Goal: Task Accomplishment & Management: Manage account settings

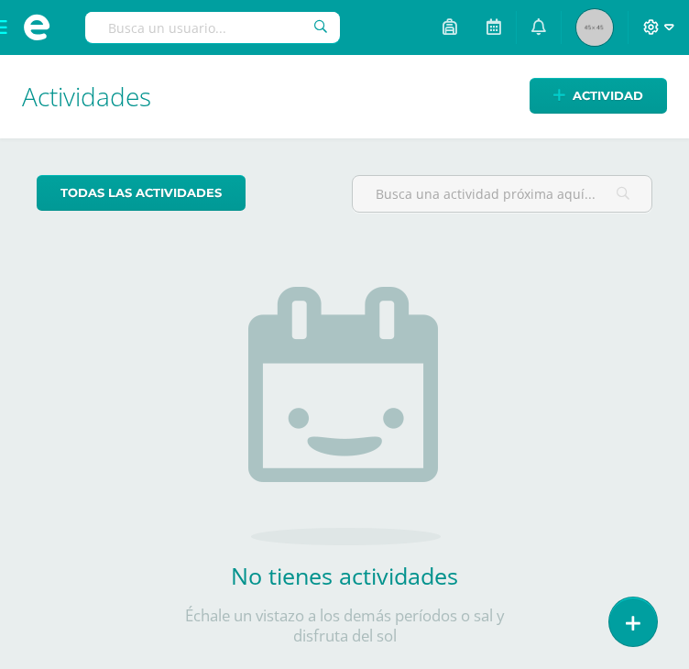
click at [649, 31] on icon at bounding box center [653, 27] width 16 height 16
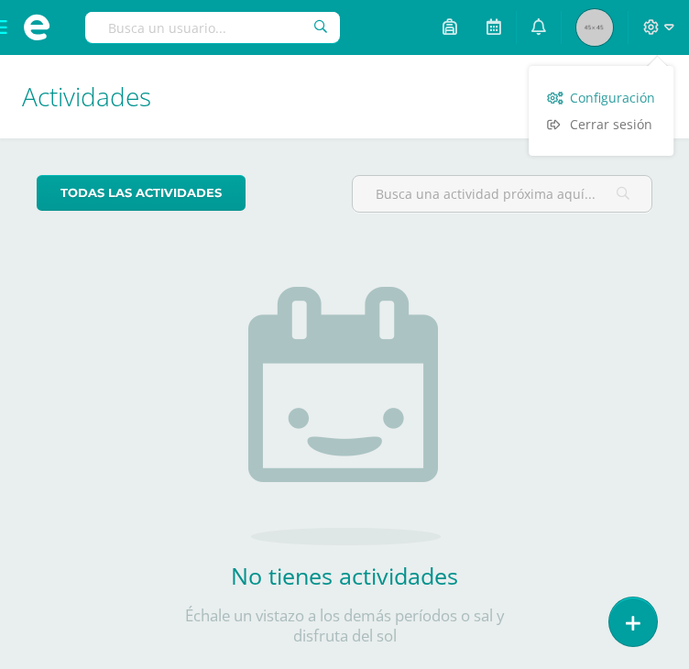
click at [602, 103] on span "Configuración" at bounding box center [612, 97] width 85 height 17
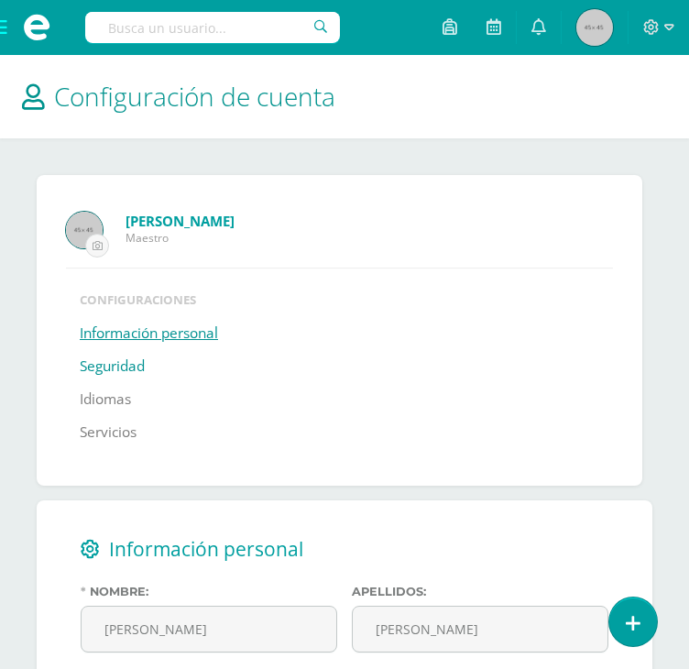
click at [99, 364] on link "Seguridad" at bounding box center [112, 366] width 65 height 33
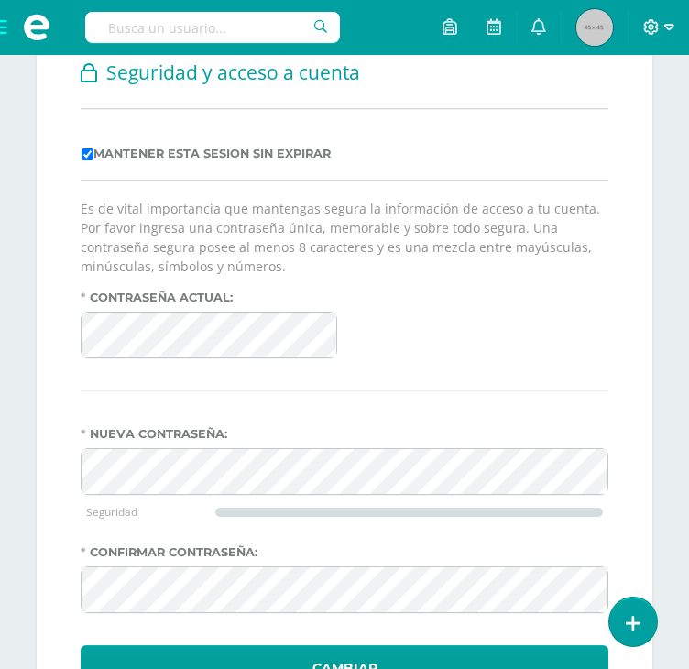
click at [653, 28] on icon at bounding box center [653, 27] width 16 height 16
click at [352, 155] on form "Mantener esta sesion sin expirar" at bounding box center [345, 154] width 528 height 16
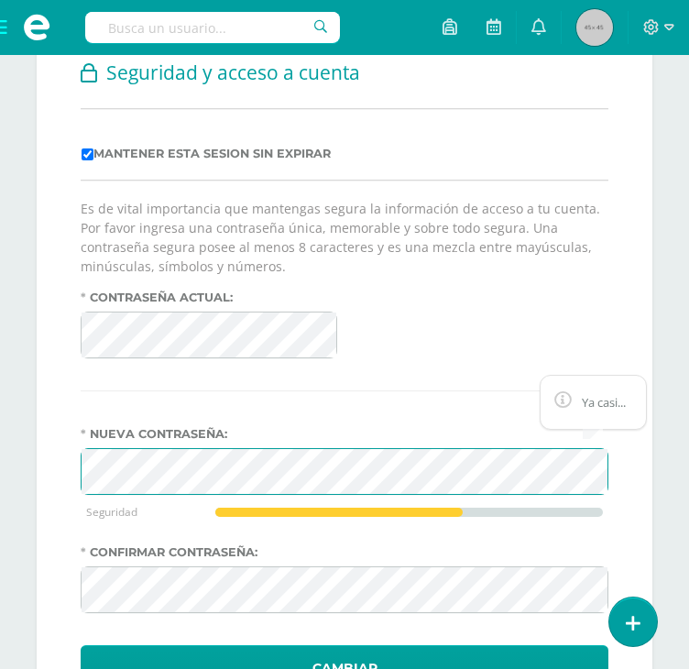
scroll to position [565, 0]
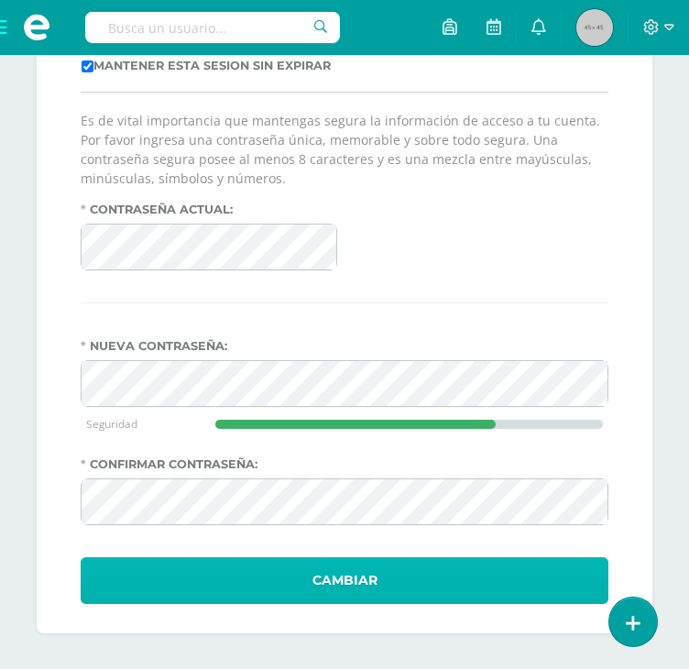
click at [326, 579] on button "Cambiar" at bounding box center [345, 580] width 528 height 47
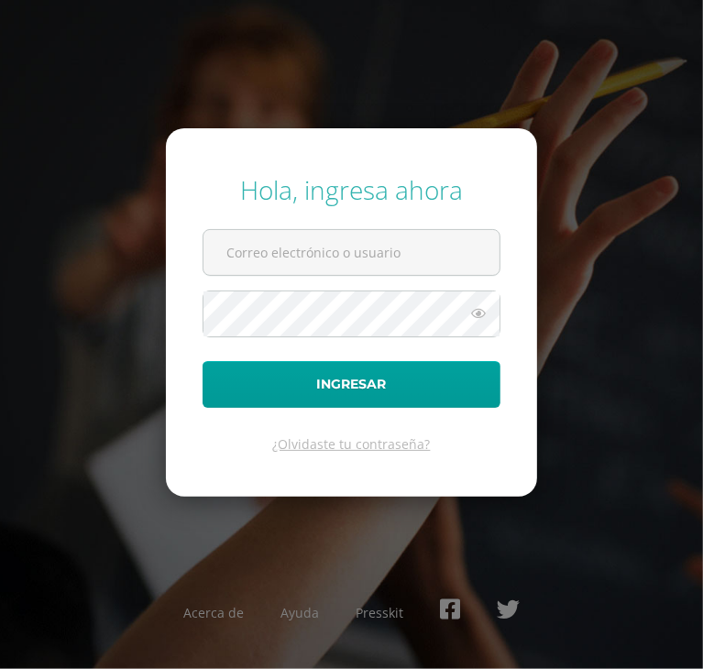
click at [657, 336] on div "Hola, ingresa ahora Ingresar ¿Olvidaste tu contraseña? Acerca de Ayuda Presskit" at bounding box center [351, 335] width 703 height 354
click at [254, 250] on input "text" at bounding box center [352, 252] width 296 height 45
type input "[EMAIL_ADDRESS][DOMAIN_NAME]"
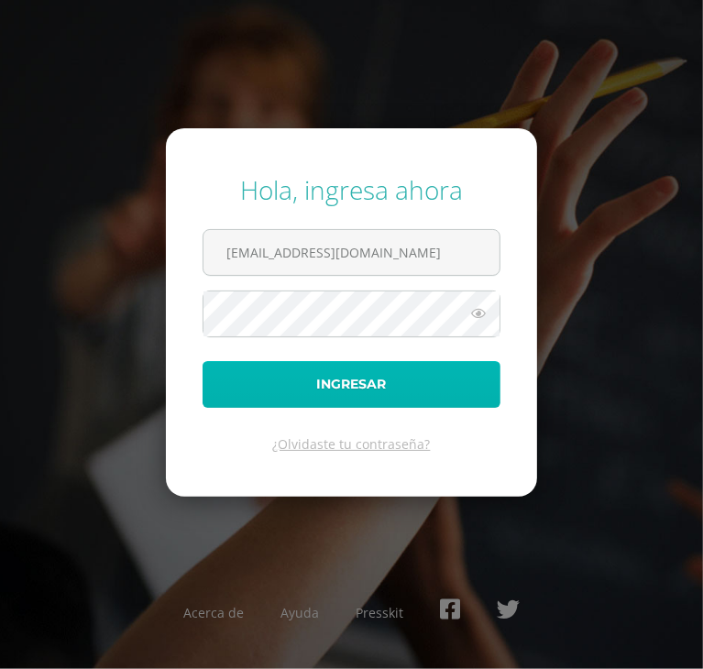
click at [345, 382] on button "Ingresar" at bounding box center [352, 384] width 298 height 47
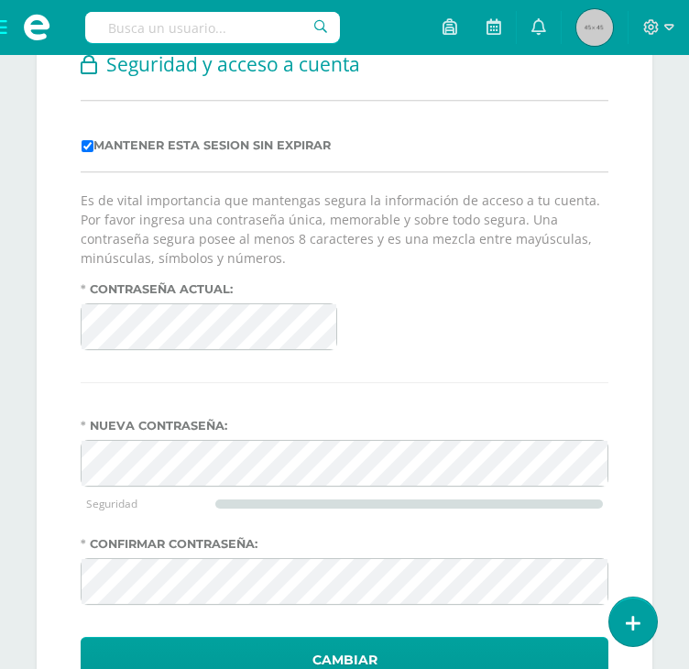
scroll to position [565, 0]
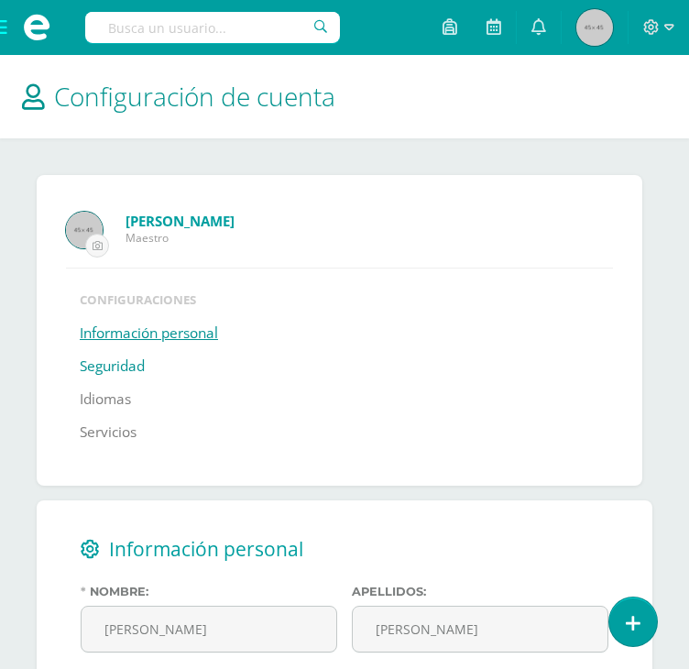
click at [121, 364] on link "Seguridad" at bounding box center [112, 366] width 65 height 33
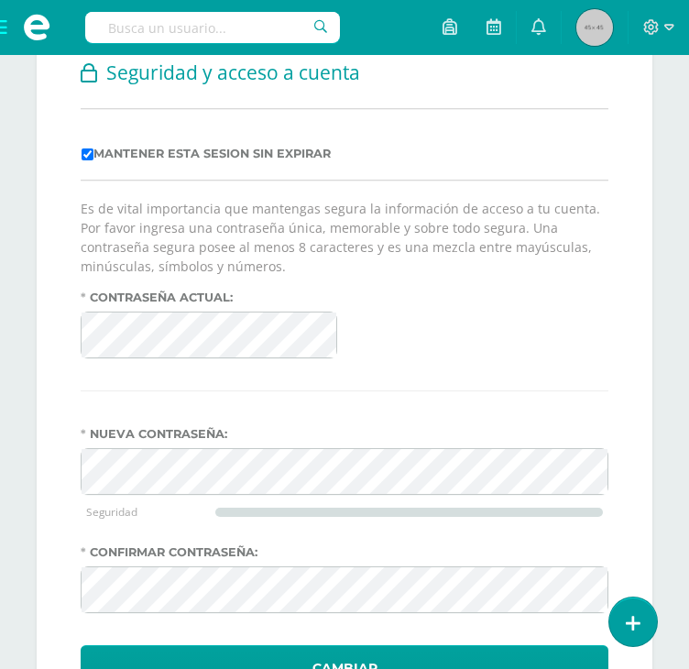
click at [46, 383] on div "Seguridad y acceso a cuenta Mantener esta sesion sin expirar Es de vital import…" at bounding box center [345, 373] width 616 height 699
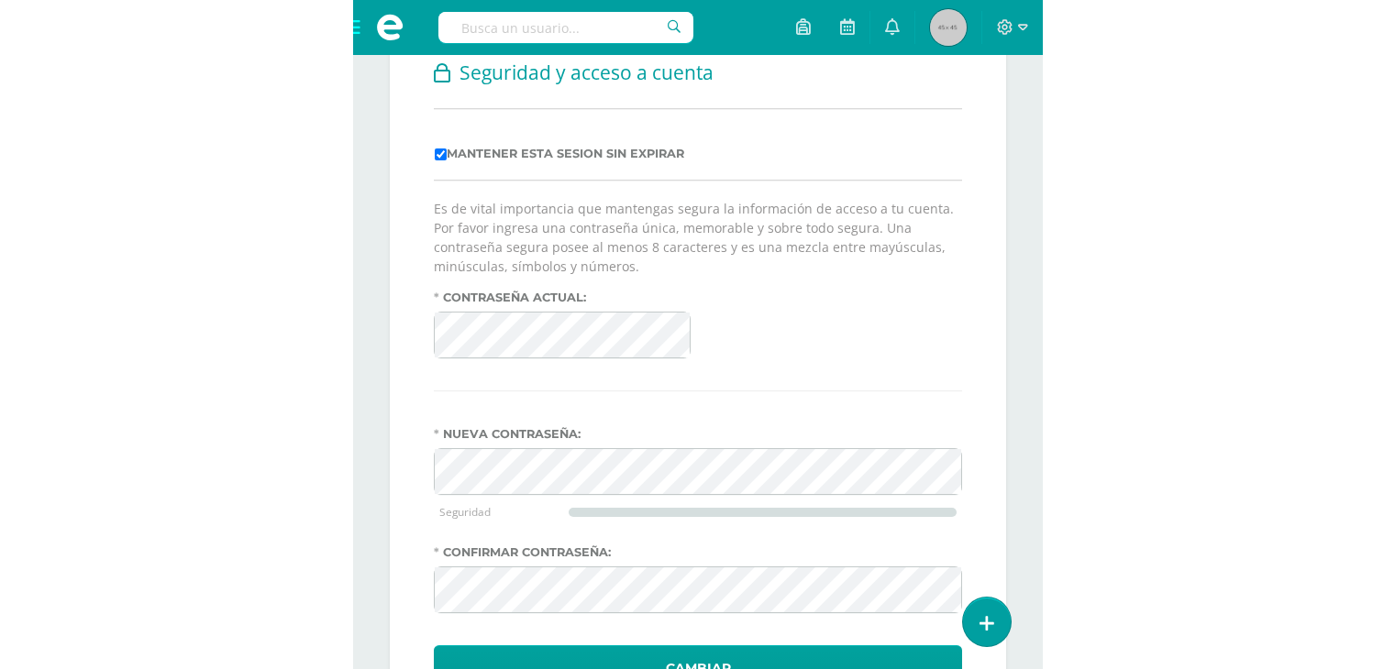
scroll to position [139, 0]
